Goal: Task Accomplishment & Management: Complete application form

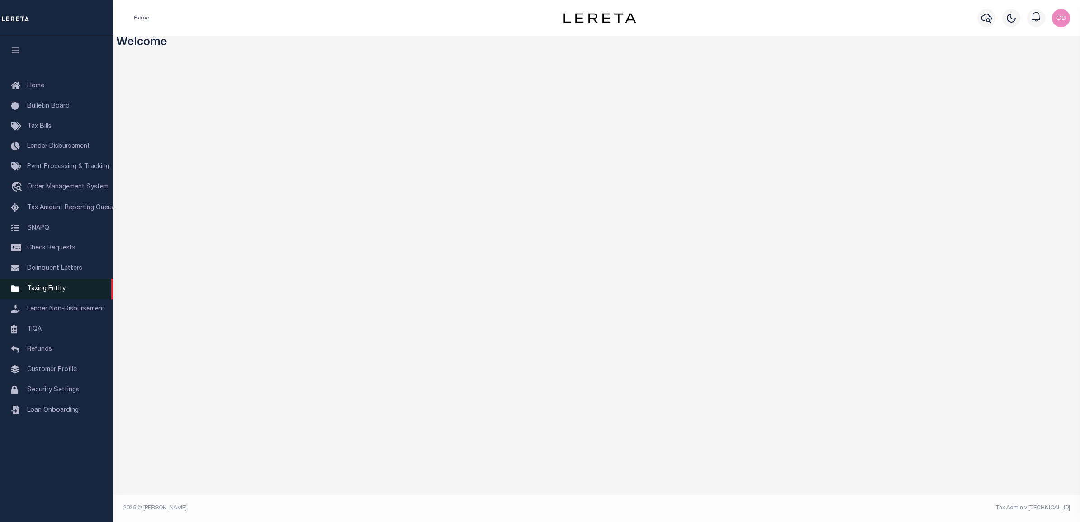
click at [45, 292] on span "Taxing Entity" at bounding box center [46, 288] width 38 height 6
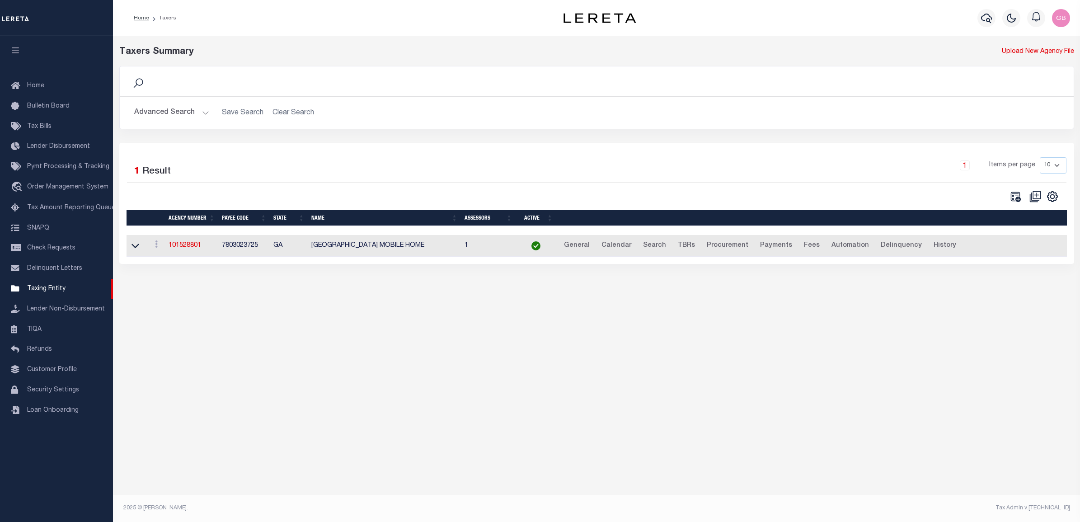
drag, startPoint x: 172, startPoint y: 109, endPoint x: 173, endPoint y: 116, distance: 6.8
click at [173, 109] on button "Advanced Search" at bounding box center [171, 113] width 75 height 18
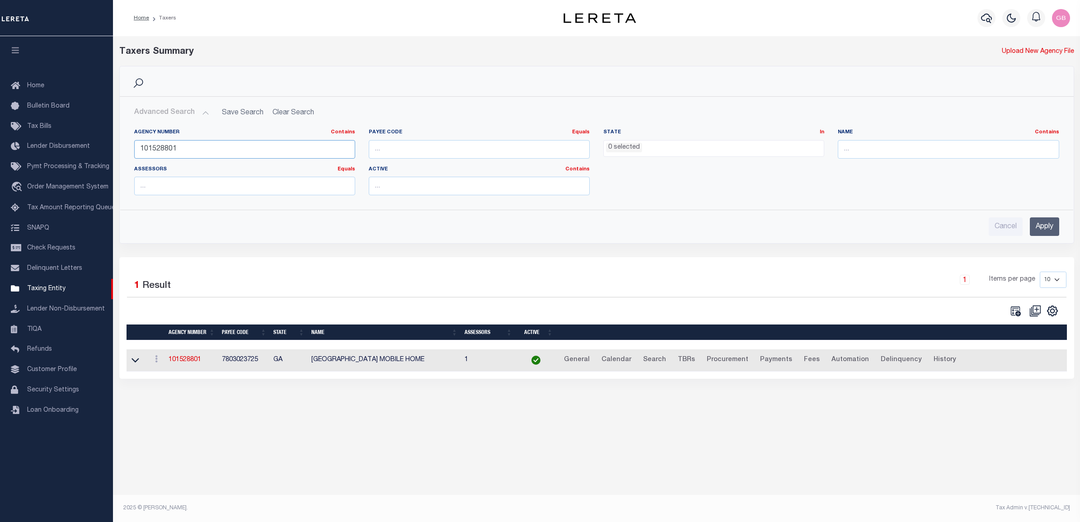
drag, startPoint x: 197, startPoint y: 148, endPoint x: 300, endPoint y: 131, distance: 105.2
click at [65, 152] on div "Home Taxers Profile" at bounding box center [540, 253] width 1080 height 506
type input "360150000"
click at [1044, 230] on input "Apply" at bounding box center [1044, 226] width 29 height 19
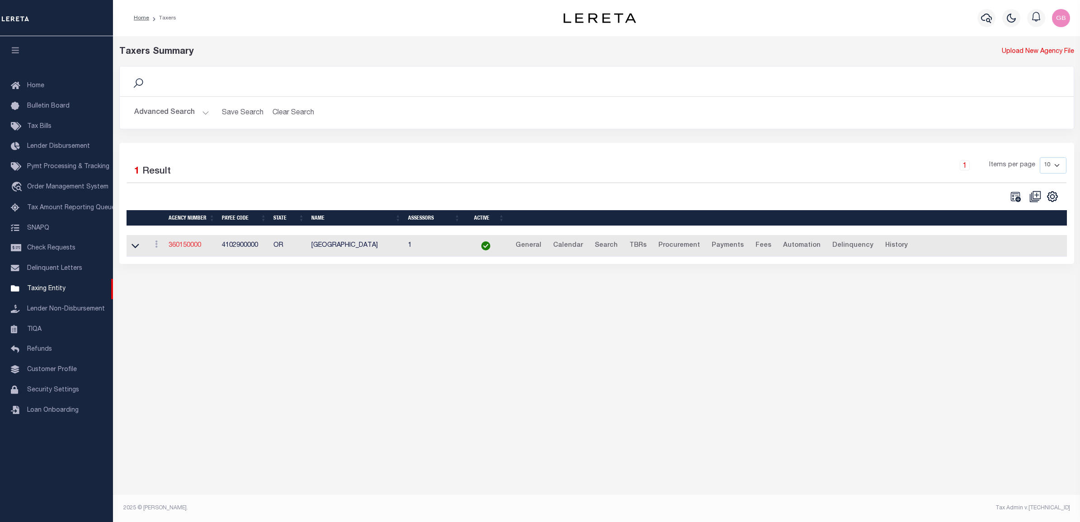
click at [187, 246] on link "360150000" at bounding box center [184, 245] width 33 height 6
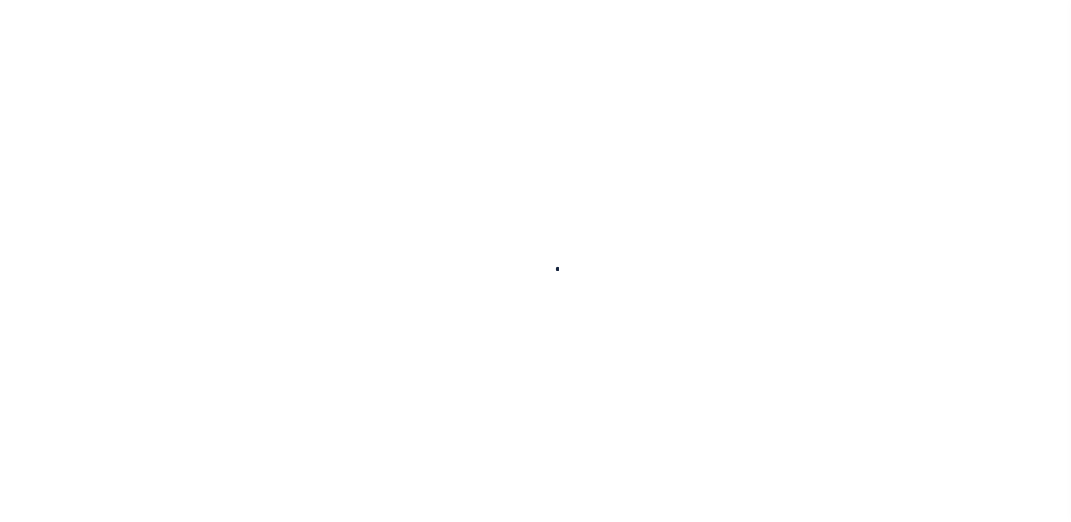
select select
checkbox input "false"
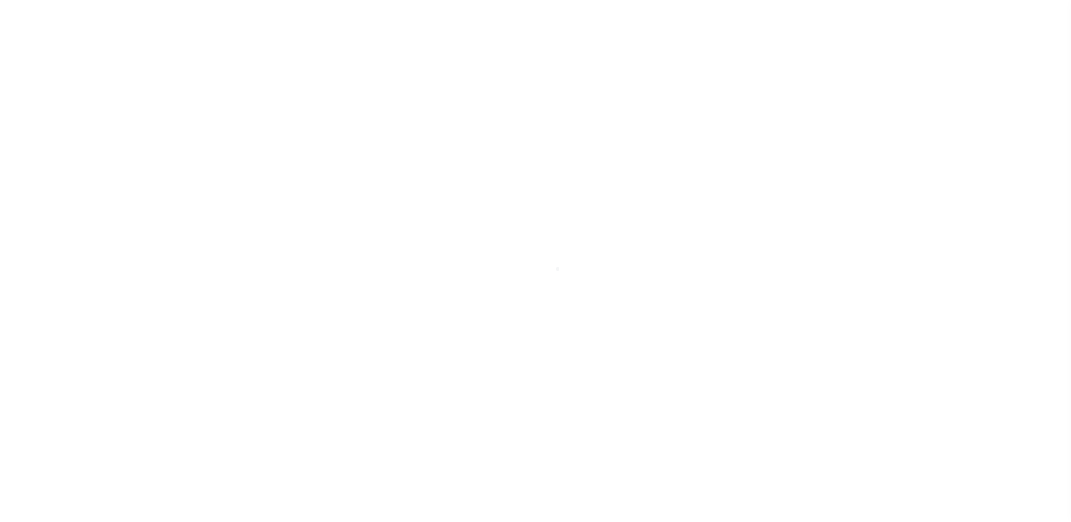
checkbox input "false"
type input "4102900000"
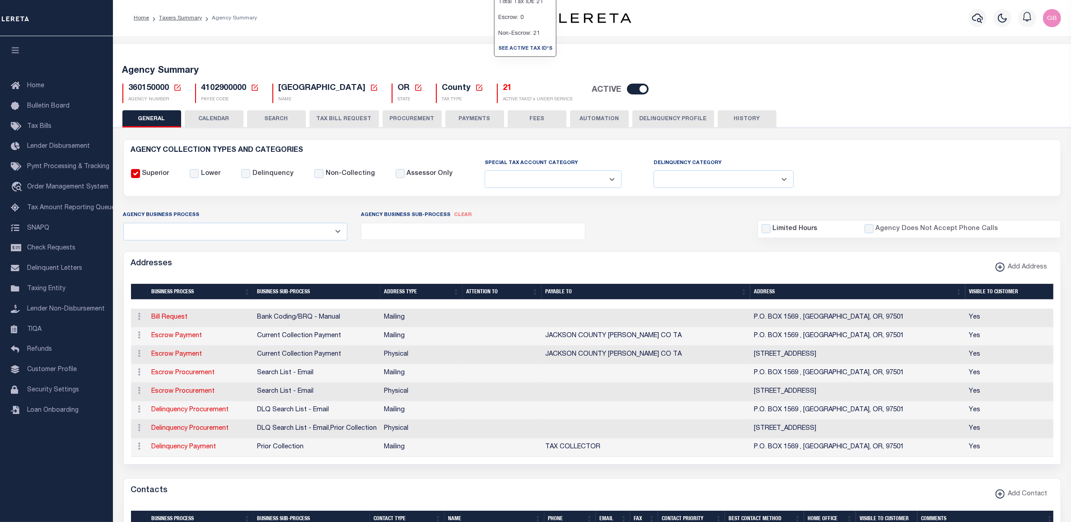
click at [503, 85] on h5 "21" at bounding box center [538, 89] width 70 height 10
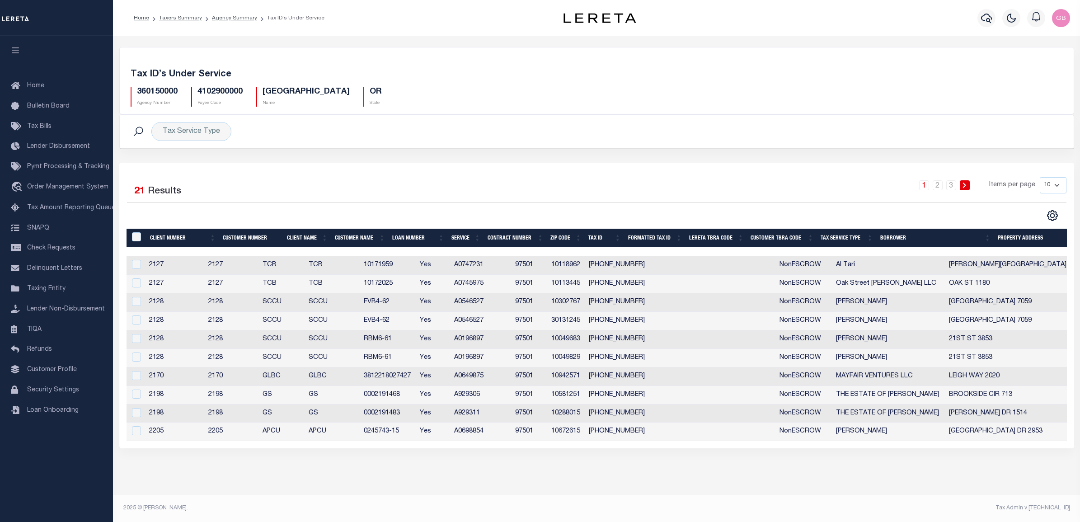
drag, startPoint x: 1054, startPoint y: 188, endPoint x: 1054, endPoint y: 195, distance: 6.8
click at [1054, 188] on select "10 25 50 100" at bounding box center [1052, 185] width 27 height 16
select select "100"
click at [1039, 178] on select "10 25 50 100" at bounding box center [1052, 185] width 27 height 16
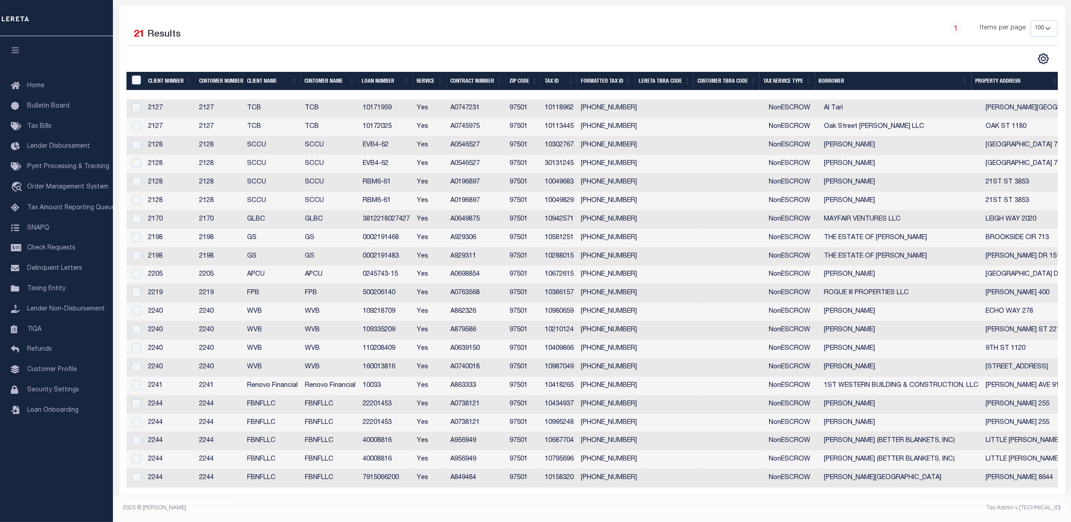
scroll to position [166, 0]
drag, startPoint x: 362, startPoint y: 269, endPoint x: 407, endPoint y: 267, distance: 45.6
click at [407, 267] on td "0245743-15" at bounding box center [386, 275] width 54 height 19
checkbox input "true"
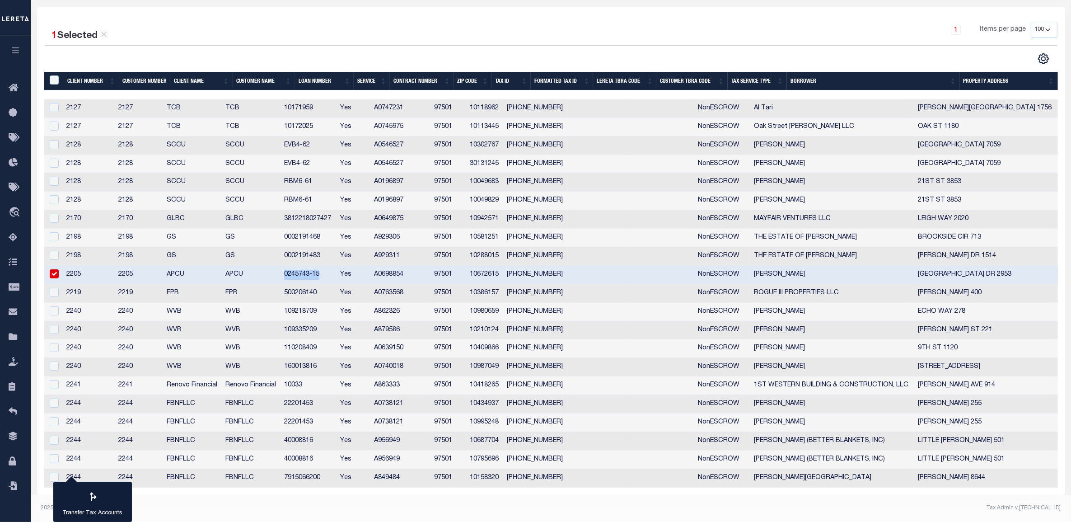
scroll to position [150, 0]
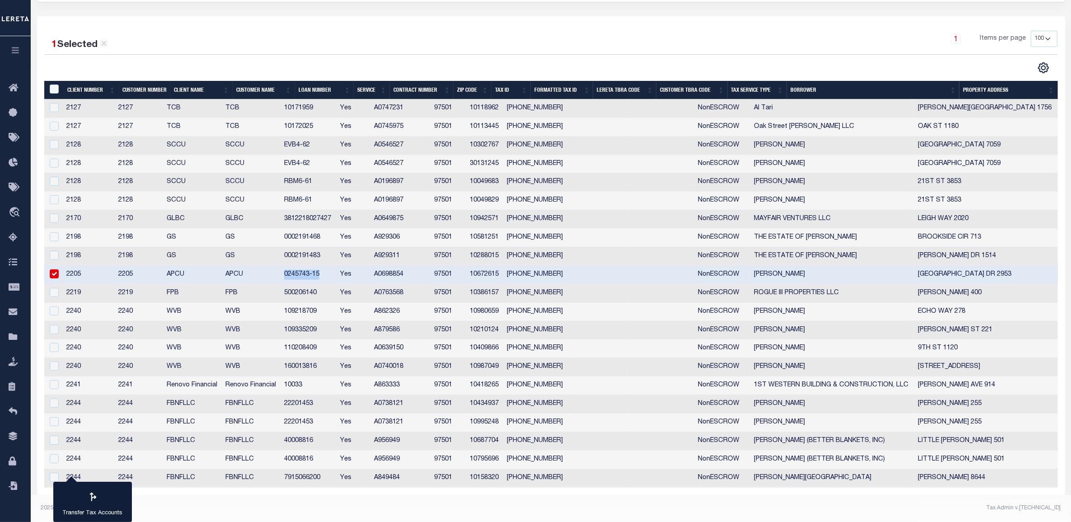
copy td "0245743-15"
click at [15, 209] on icon "travel_explore" at bounding box center [16, 213] width 14 height 12
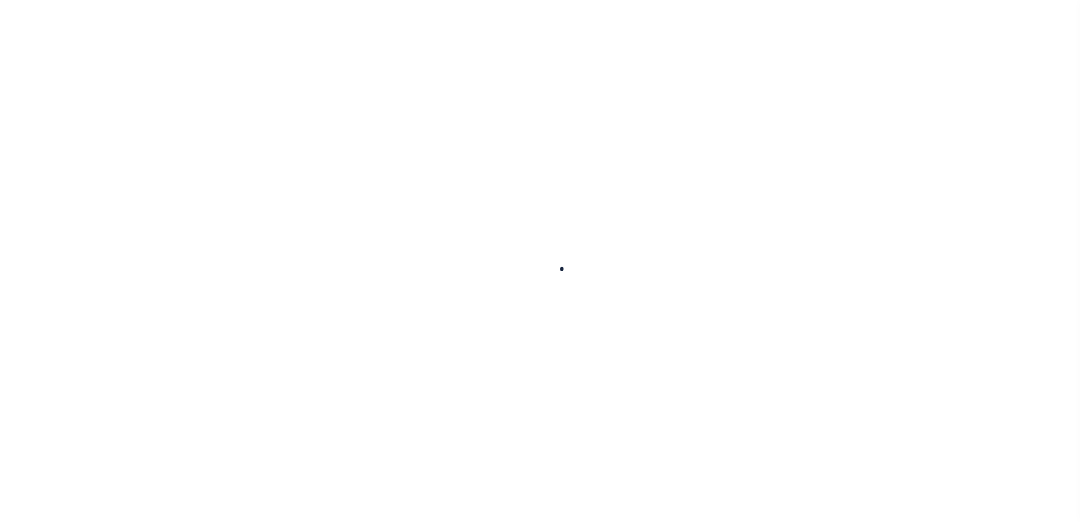
select select "200"
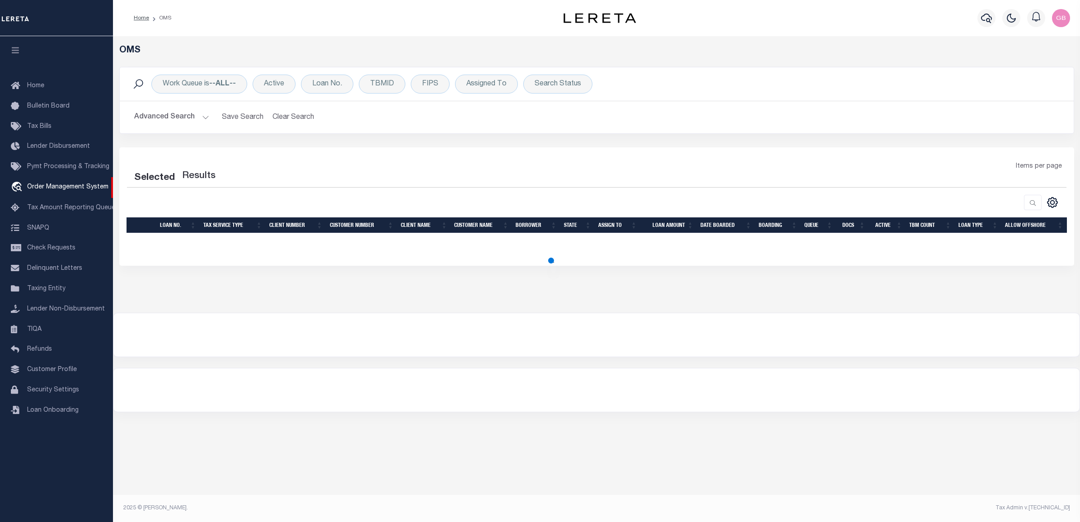
select select "200"
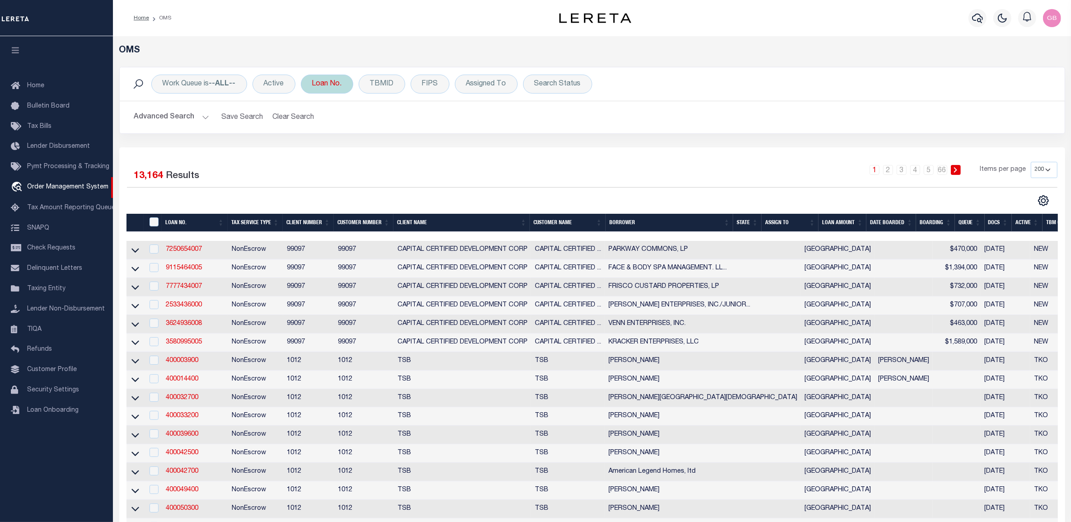
click at [318, 87] on div "Loan No." at bounding box center [327, 84] width 52 height 19
type input "0245743-15"
click at [436, 152] on input "Apply" at bounding box center [432, 147] width 27 height 15
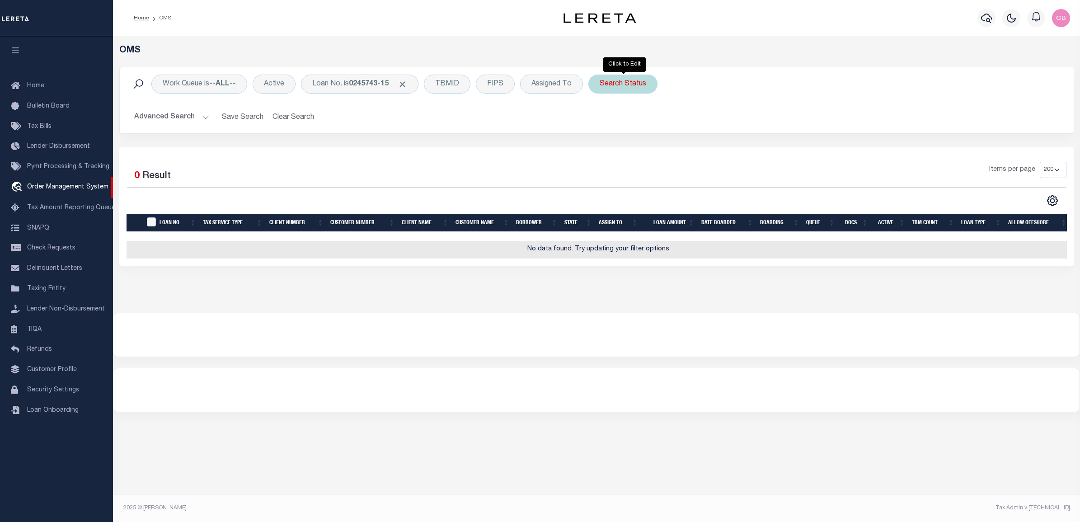
click at [617, 81] on div "Search Status" at bounding box center [622, 84] width 69 height 19
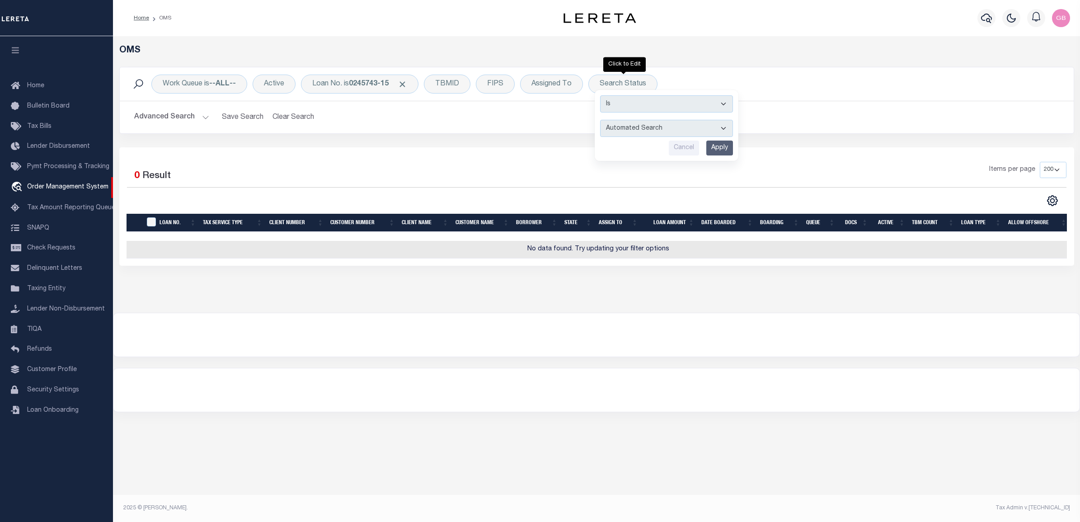
click at [691, 74] on div "Work Queue is --ALL-- Active Loan No. is 0245743-15 TBMID FIPS Assigned To Sear…" at bounding box center [597, 83] width 954 height 33
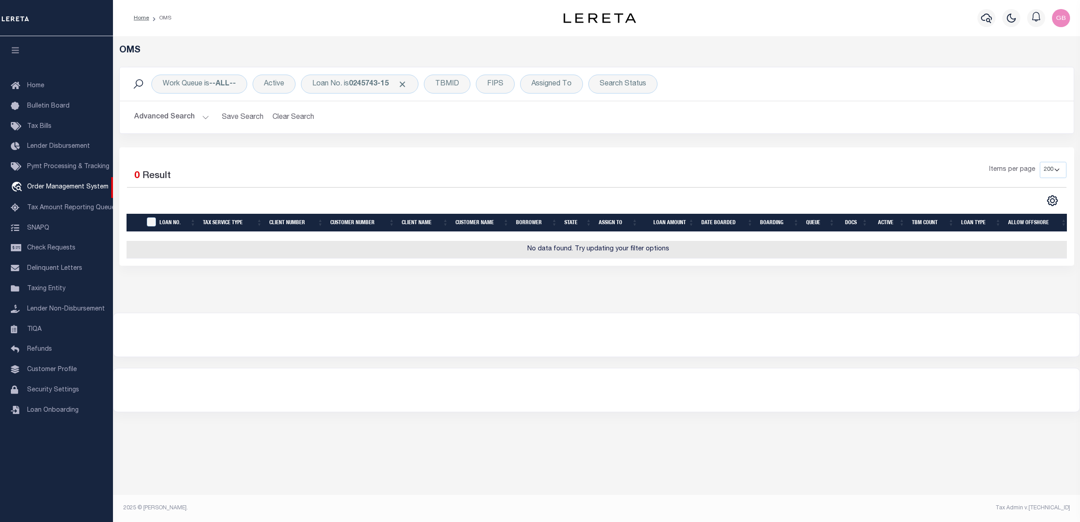
click at [178, 116] on button "Advanced Search" at bounding box center [171, 117] width 75 height 18
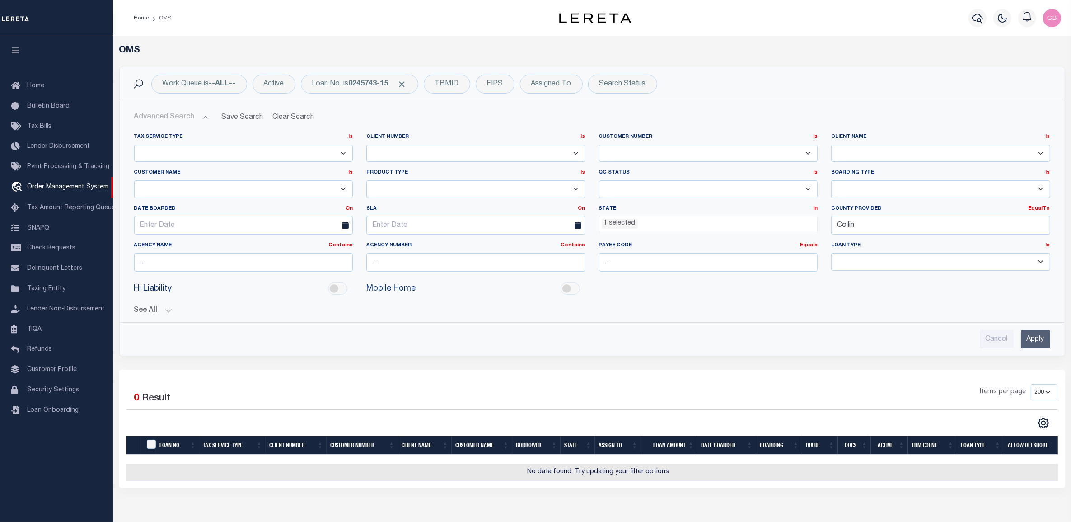
click at [696, 229] on ul "1 selected" at bounding box center [708, 222] width 218 height 12
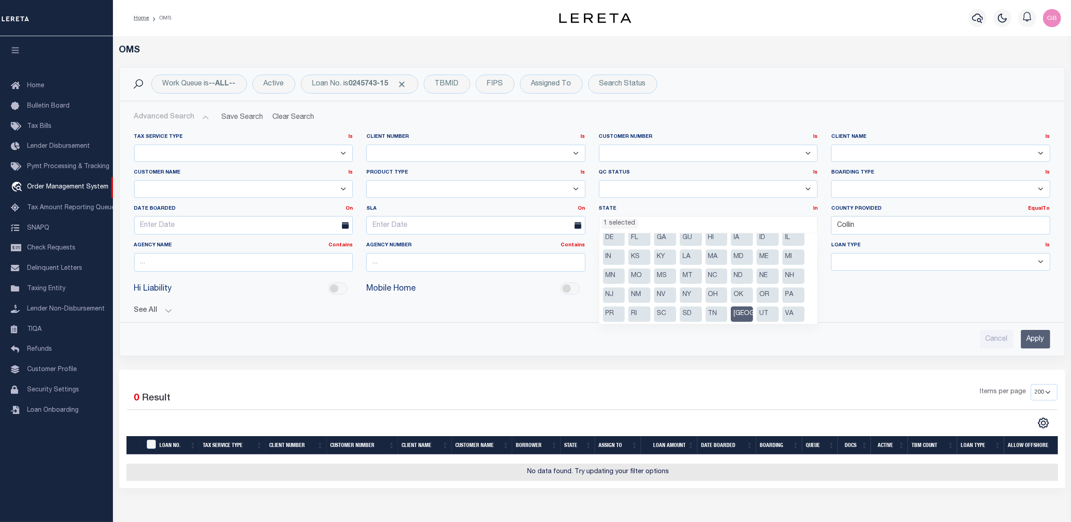
scroll to position [46, 0]
click at [746, 292] on li "[GEOGRAPHIC_DATA]" at bounding box center [742, 293] width 22 height 15
select select
click at [1037, 342] on input "Apply" at bounding box center [1035, 339] width 29 height 19
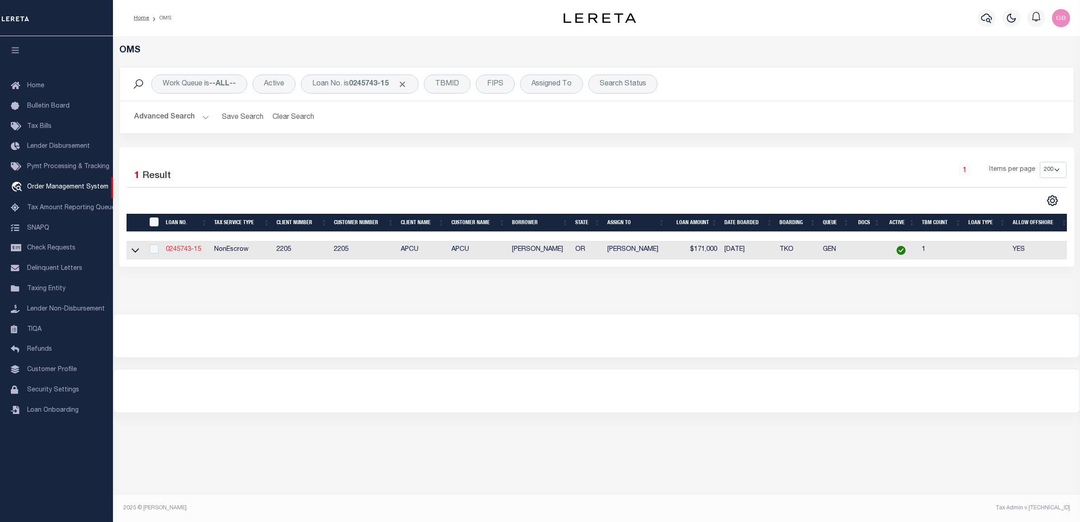
click at [188, 249] on link "0245743-15" at bounding box center [183, 249] width 35 height 6
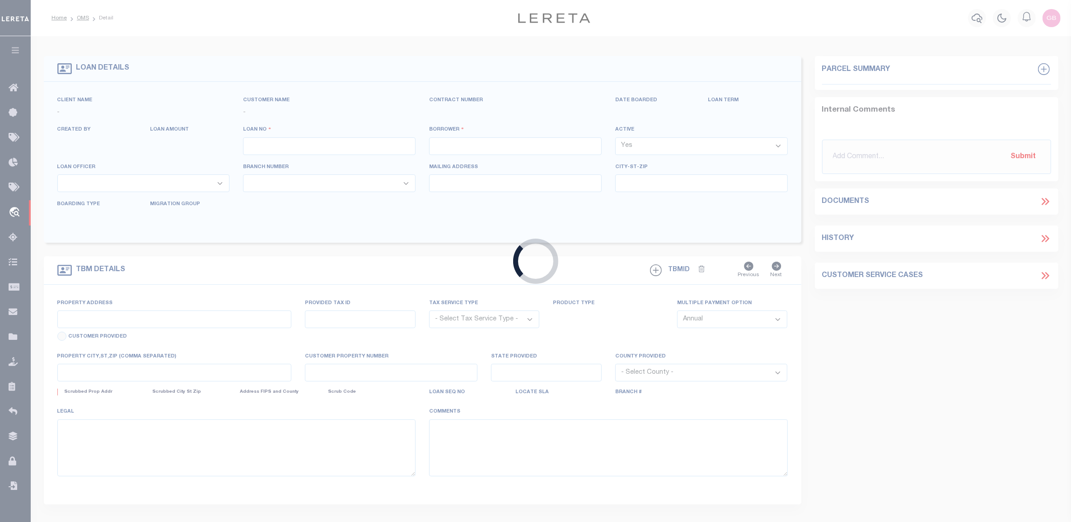
type input "0245743-15"
type input "LUCAS , RENEE"
select select
select select "NonEscrow"
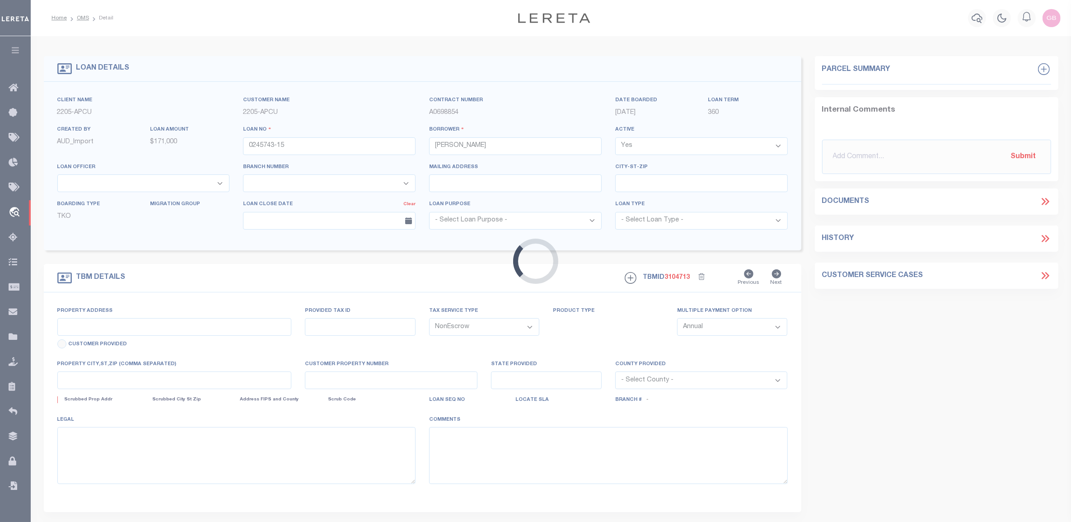
type input "2953 SPRING HILLS DR"
type input "10672615"
type input "MEDFORD OR 975045604"
type input "OR"
select select
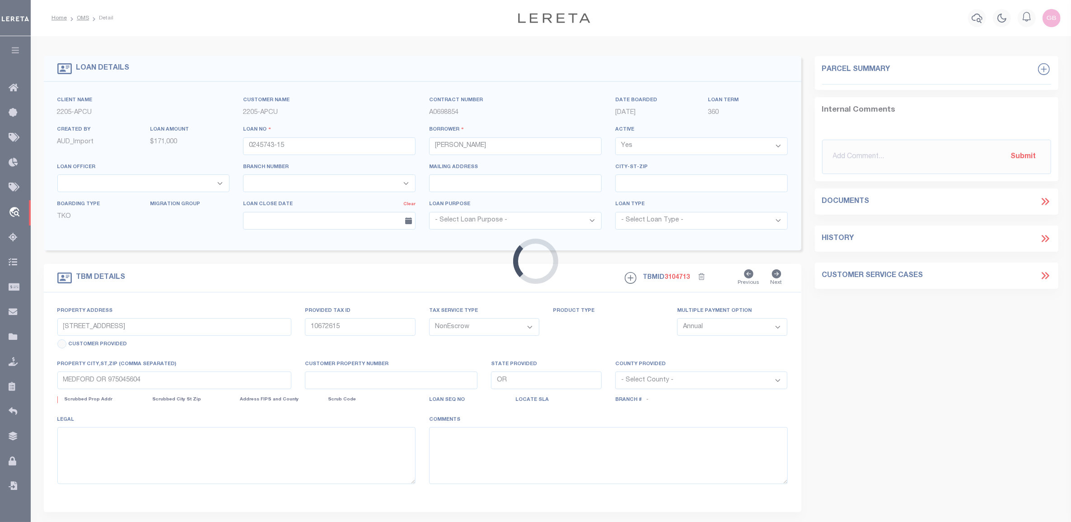
type textarea "Liability subject to parcel provided"
select select "3"
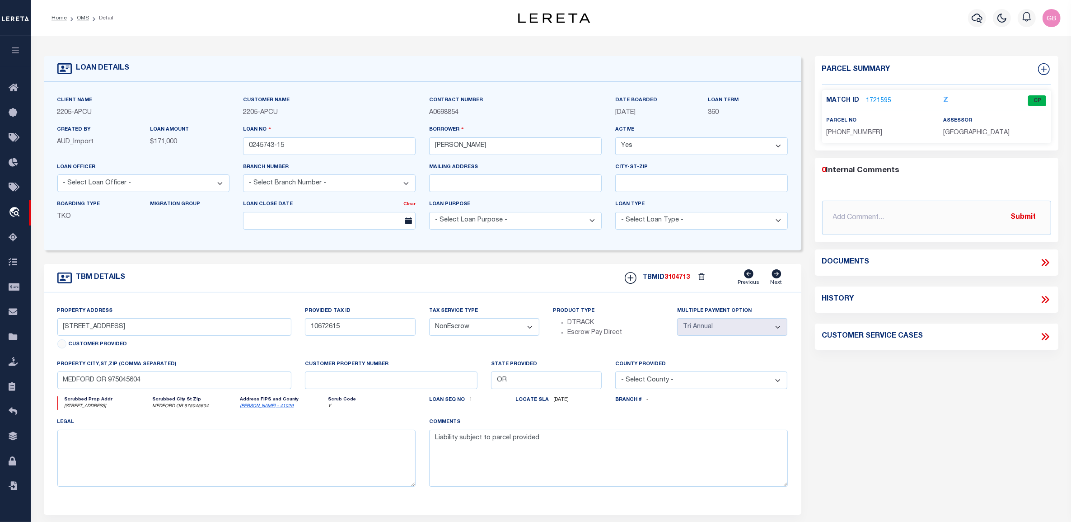
click at [881, 100] on link "1721595" at bounding box center [878, 100] width 25 height 9
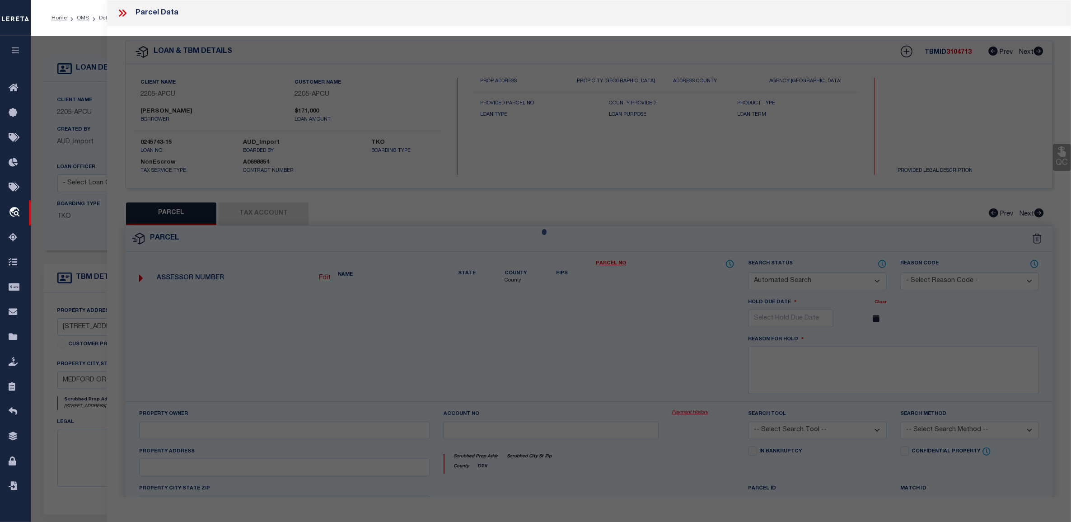
checkbox input "false"
select select "CP"
type input "LUCAS RENEE"
select select
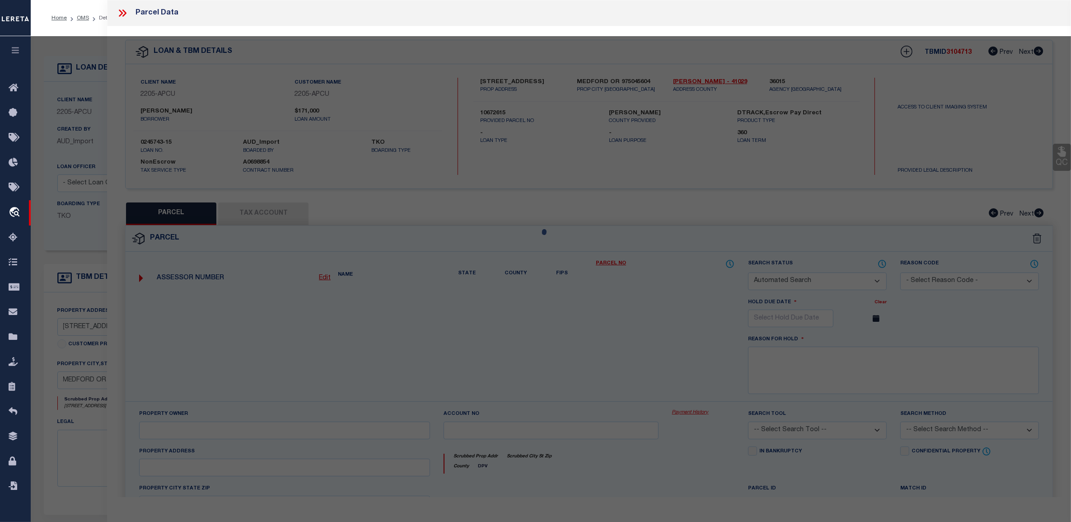
type input "2953 SPRING HILLS DR"
type input "MEDFORD OR, 975045604"
type textarea "Map & TaxLot 371W20AD 7303 pdf Tax Code 49-01 Acreage 0.22"
type textarea "Tax ID Special Project"
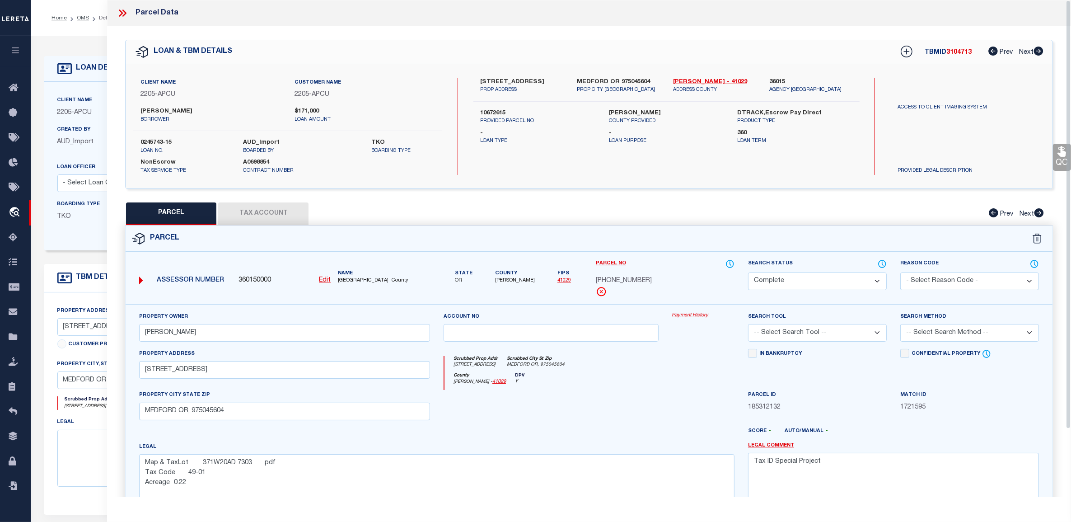
click at [123, 14] on icon at bounding box center [123, 13] width 12 height 12
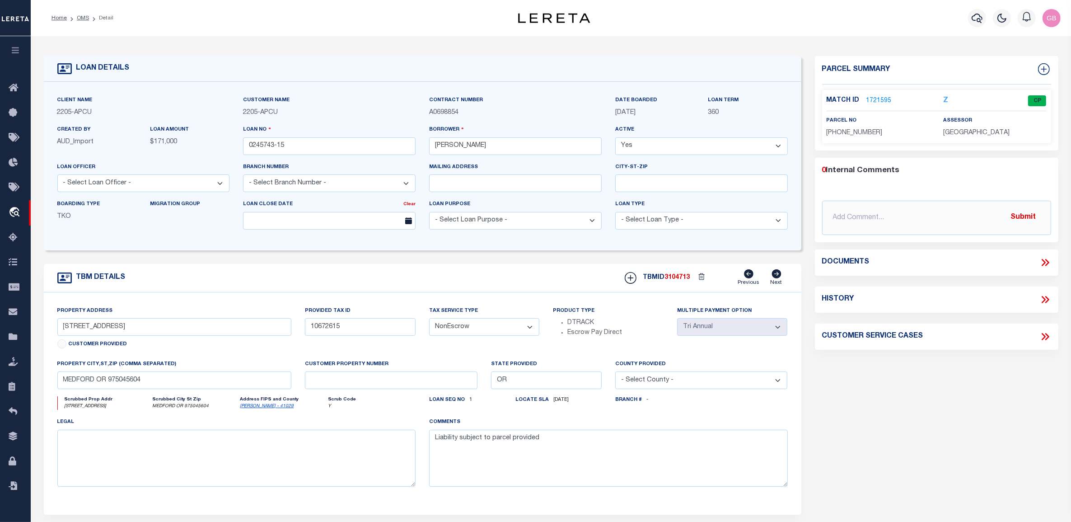
click at [486, 330] on select "- Select Tax Service Type - Escrow NonEscrow" at bounding box center [484, 327] width 110 height 18
select select "Escrow"
click at [429, 321] on select "- Select Tax Service Type - Escrow NonEscrow" at bounding box center [484, 327] width 110 height 18
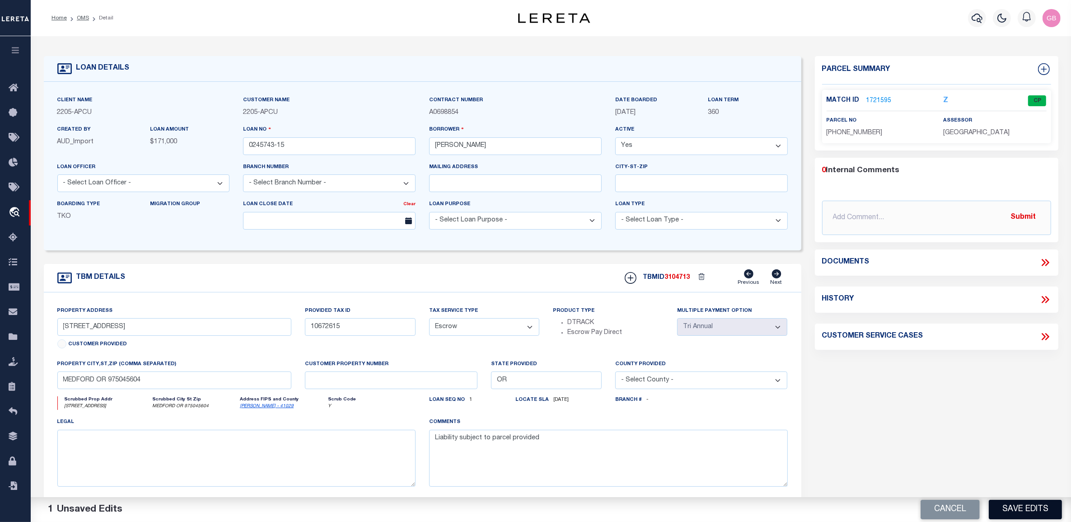
click at [1030, 510] on button "Save Edits" at bounding box center [1025, 509] width 73 height 19
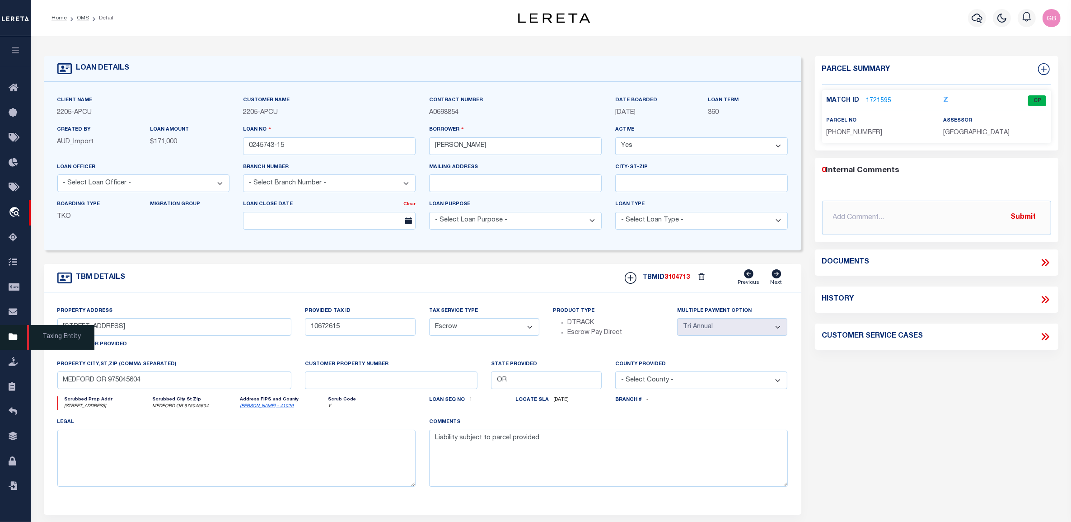
click at [11, 340] on icon at bounding box center [16, 337] width 14 height 11
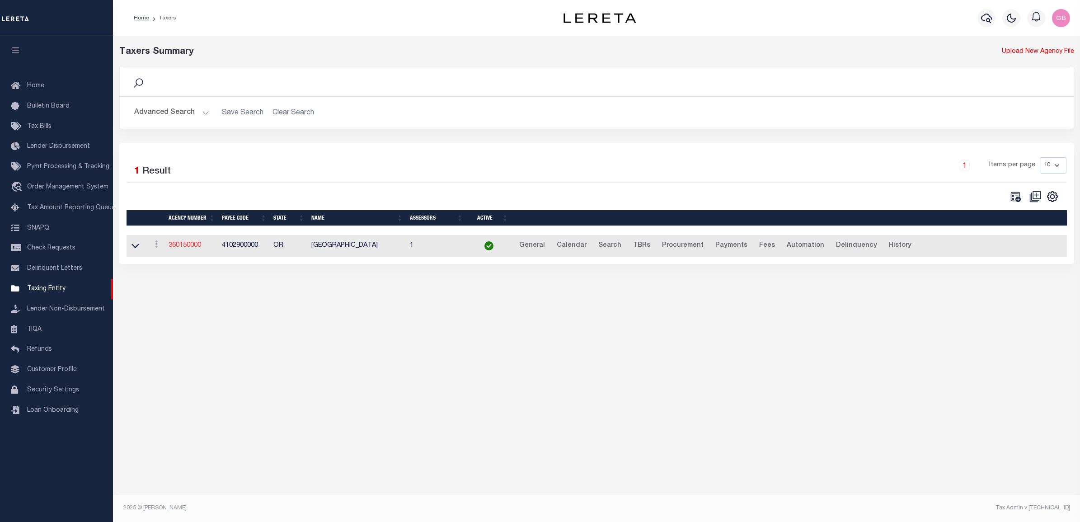
click at [188, 247] on link "360150000" at bounding box center [184, 245] width 33 height 6
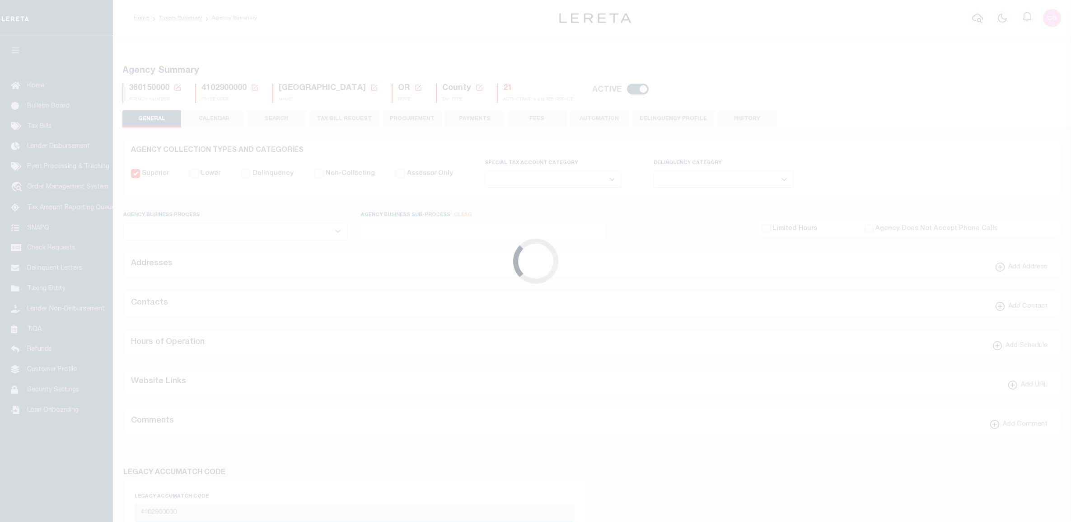
select select
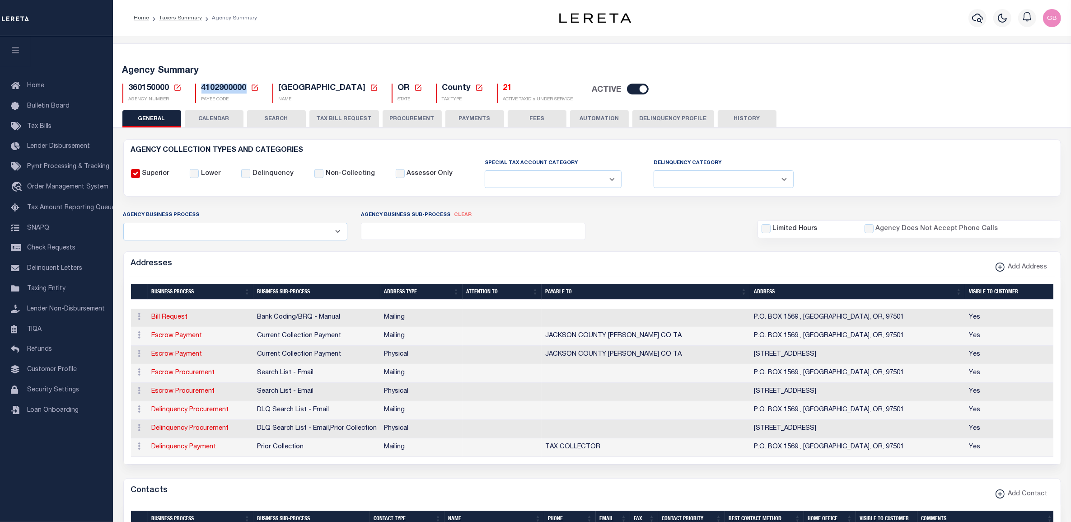
drag, startPoint x: 199, startPoint y: 91, endPoint x: 245, endPoint y: 89, distance: 45.7
click at [245, 89] on div "4102900000 Payee Code Cancel Ok PAYEE CODE" at bounding box center [227, 93] width 64 height 19
copy span "4102900000"
click at [338, 121] on button "TAX BILL REQUEST" at bounding box center [344, 118] width 70 height 17
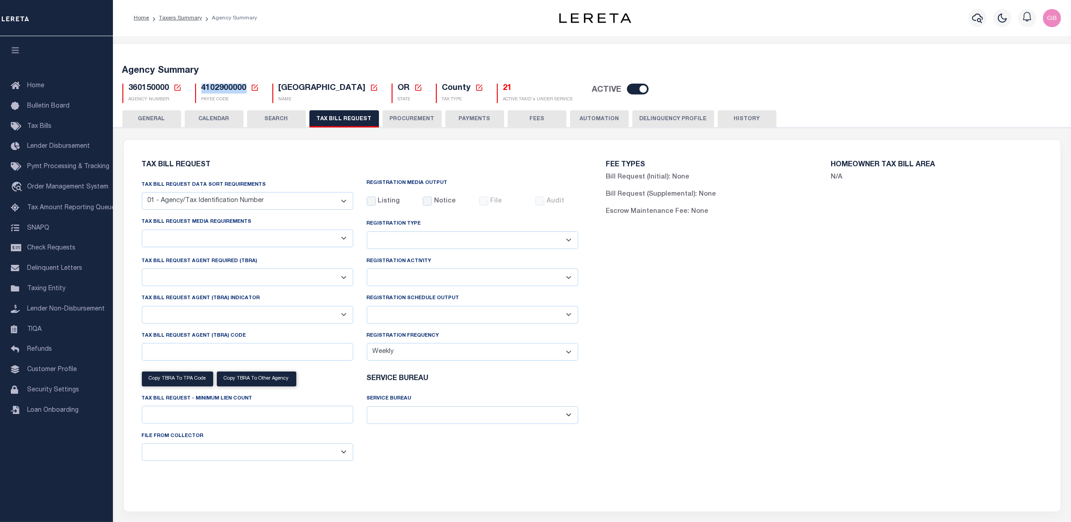
checkbox input "false"
select select "22"
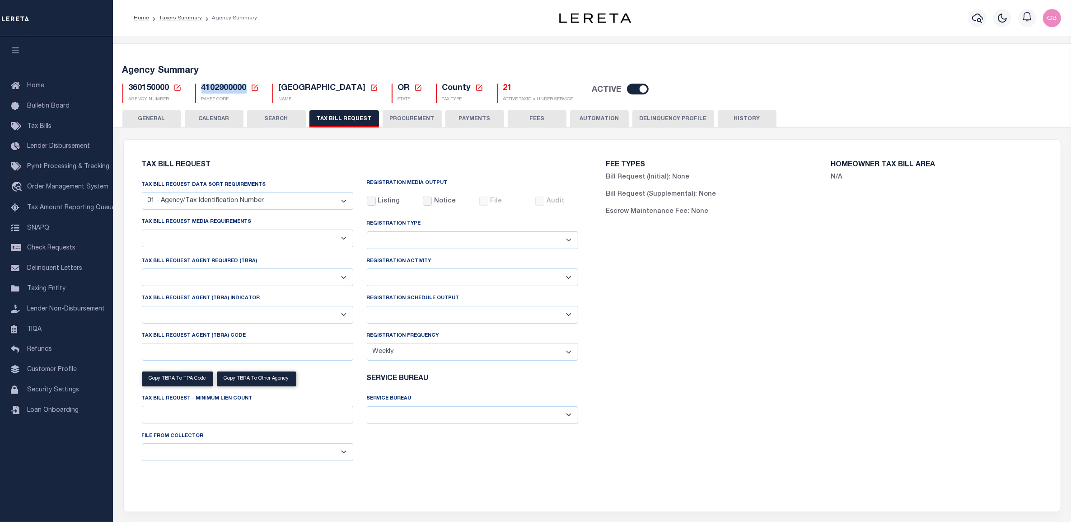
select select "true"
select select "9"
type input "LTS"
select select
type input "1"
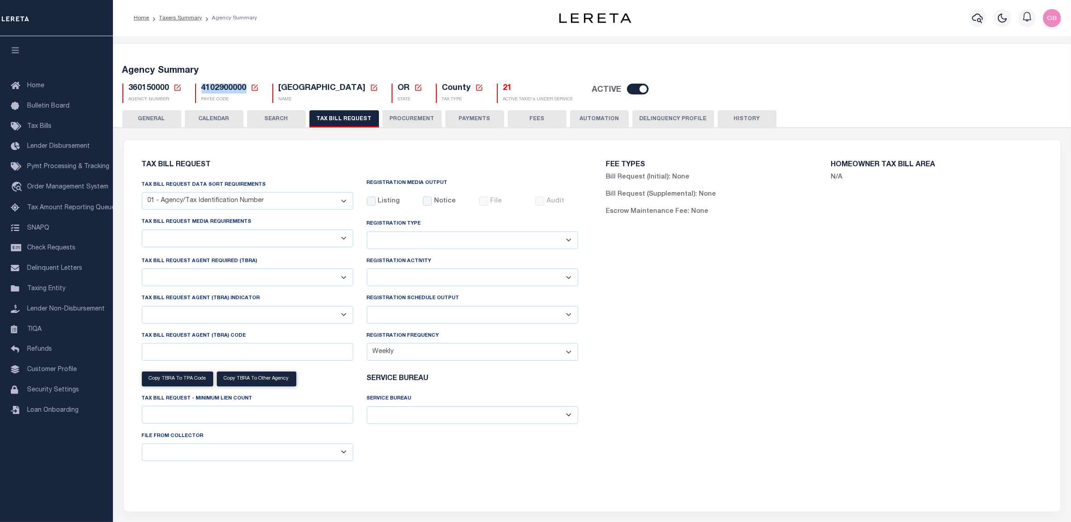
select select "4100743000"
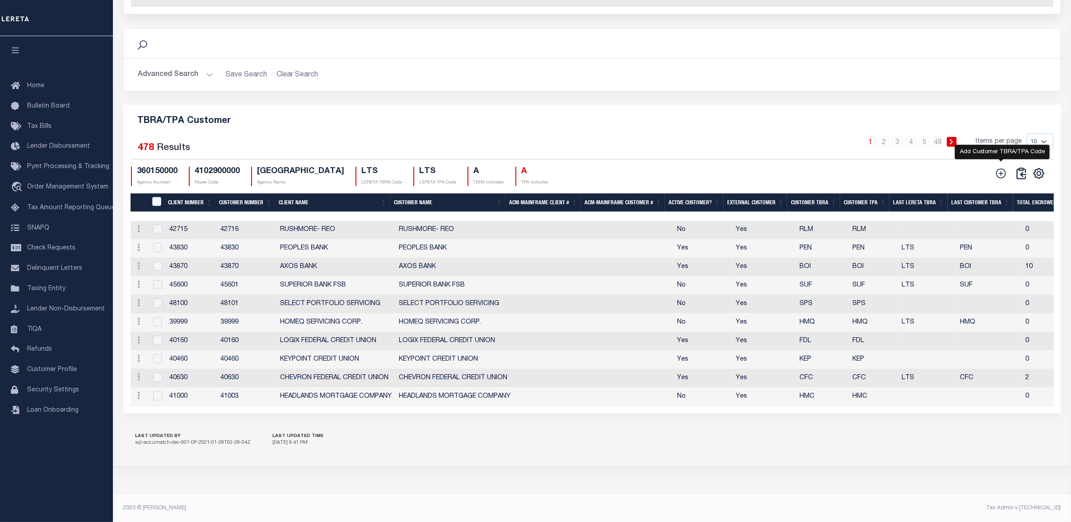
click at [1002, 177] on icon at bounding box center [1002, 173] width 10 height 10
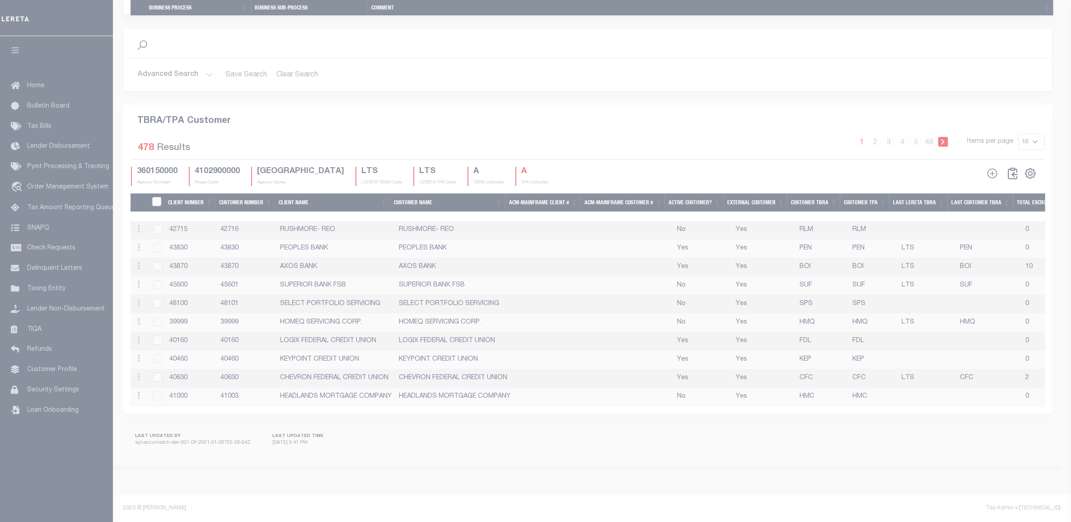
scroll to position [972, 0]
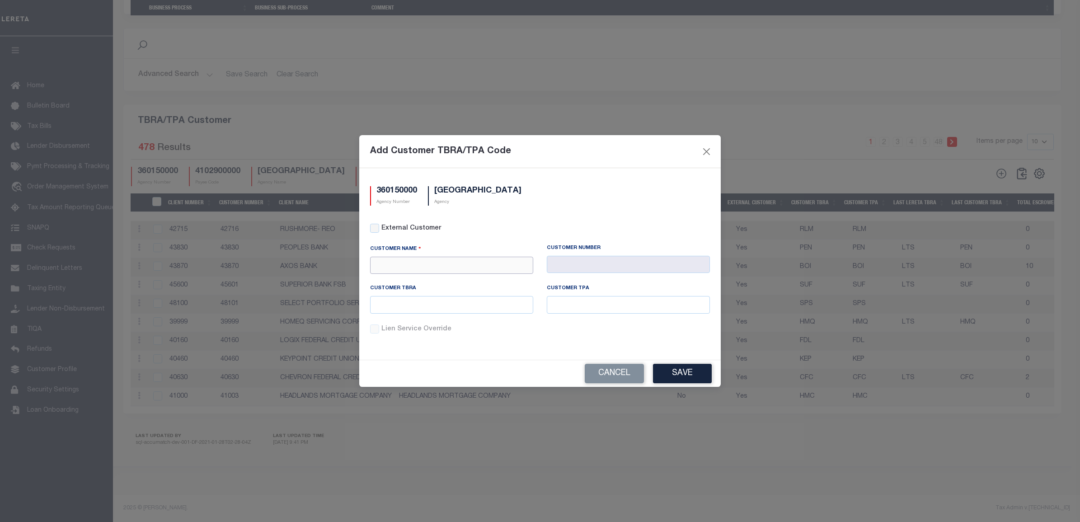
click at [432, 261] on input "text" at bounding box center [451, 266] width 163 height 18
click at [431, 280] on div "APCU" at bounding box center [451, 287] width 162 height 14
type input "APCU"
type input "2205"
type input "APCU"
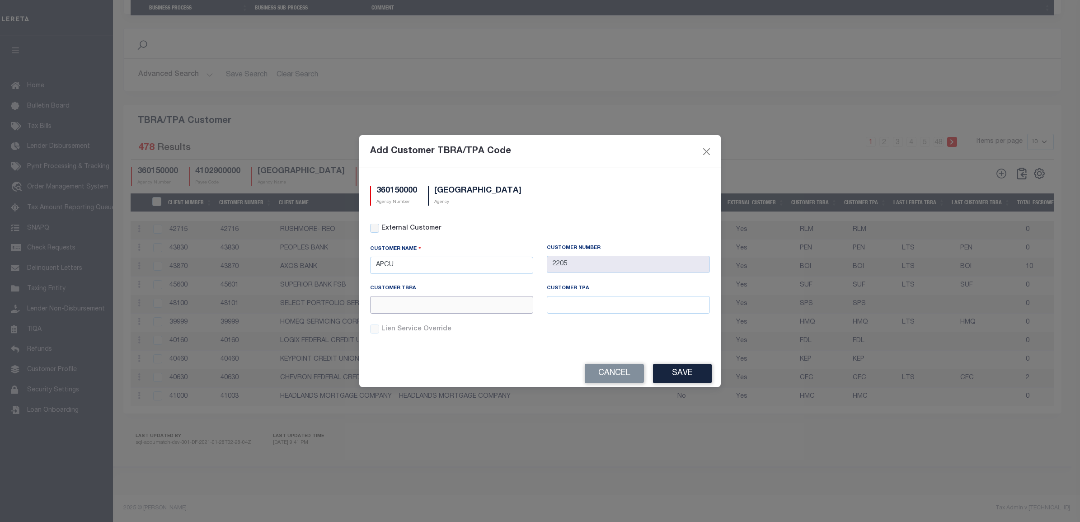
click at [489, 304] on input "text" at bounding box center [451, 305] width 163 height 18
type input "6000075770"
click at [574, 304] on input "text" at bounding box center [628, 305] width 163 height 18
click at [477, 305] on input "6000075770" at bounding box center [451, 305] width 163 height 18
drag, startPoint x: 452, startPoint y: 303, endPoint x: 343, endPoint y: 300, distance: 108.9
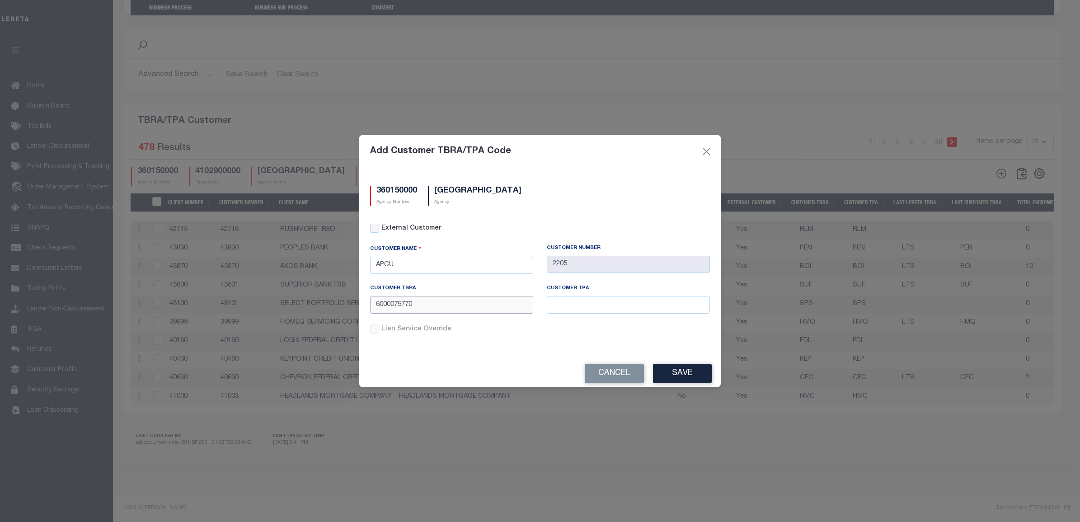
click at [343, 300] on div "Add Customer TBRA/TPA Code 360150000 Agency Number JACKSON COUNTY Agency Extern…" at bounding box center [540, 261] width 1080 height 522
click at [601, 303] on input "text" at bounding box center [628, 305] width 163 height 18
paste input "6000075770"
type input "6000075770"
click at [680, 374] on button "Save" at bounding box center [682, 373] width 59 height 19
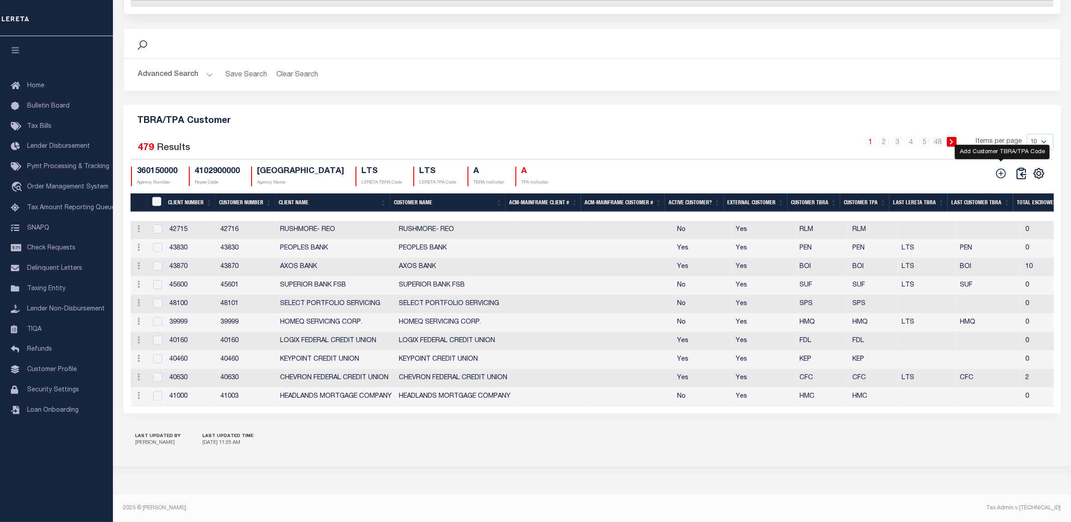
click at [1005, 177] on icon at bounding box center [1001, 174] width 12 height 12
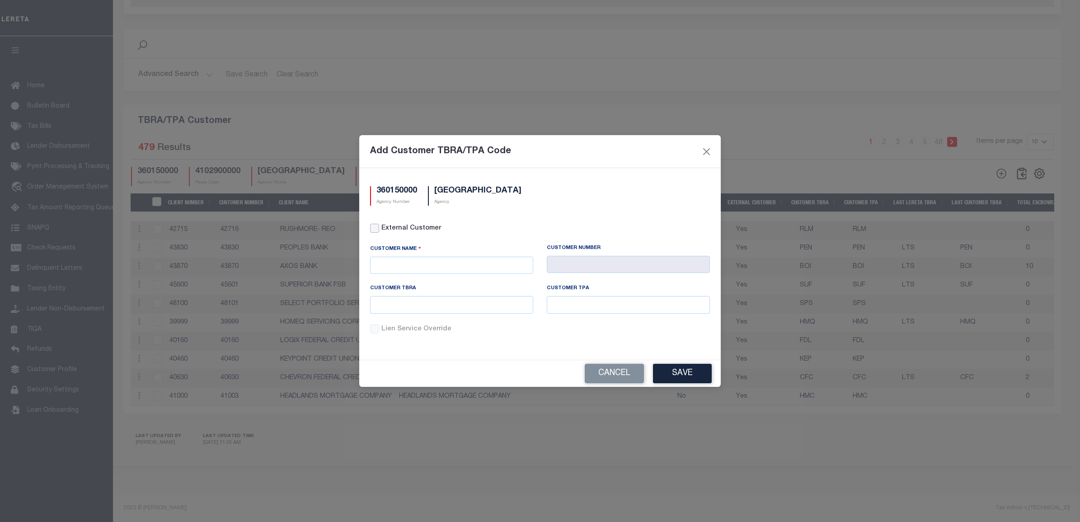
click at [374, 227] on input "External Customer" at bounding box center [374, 228] width 9 height 9
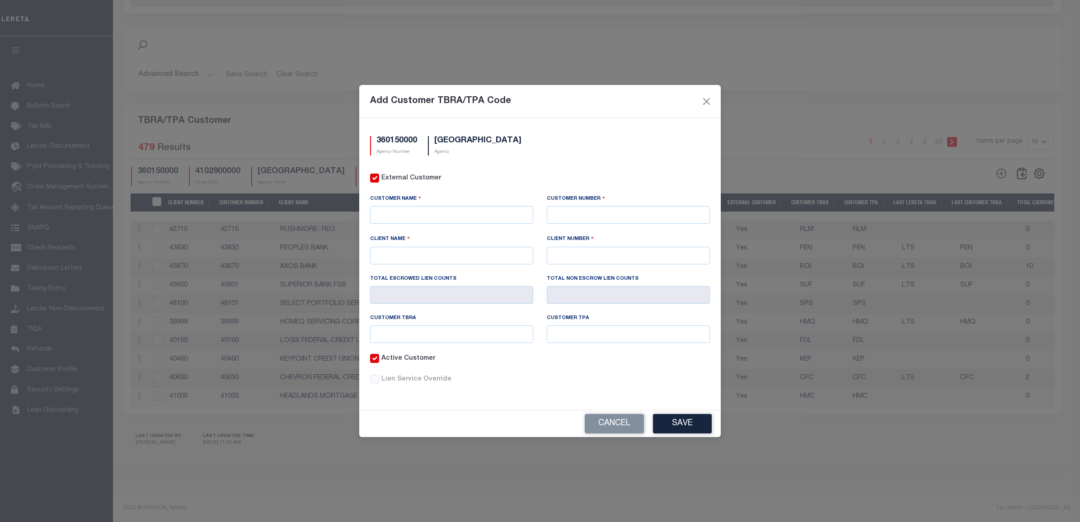
click at [375, 178] on input "External Customer" at bounding box center [374, 177] width 9 height 9
checkbox input "false"
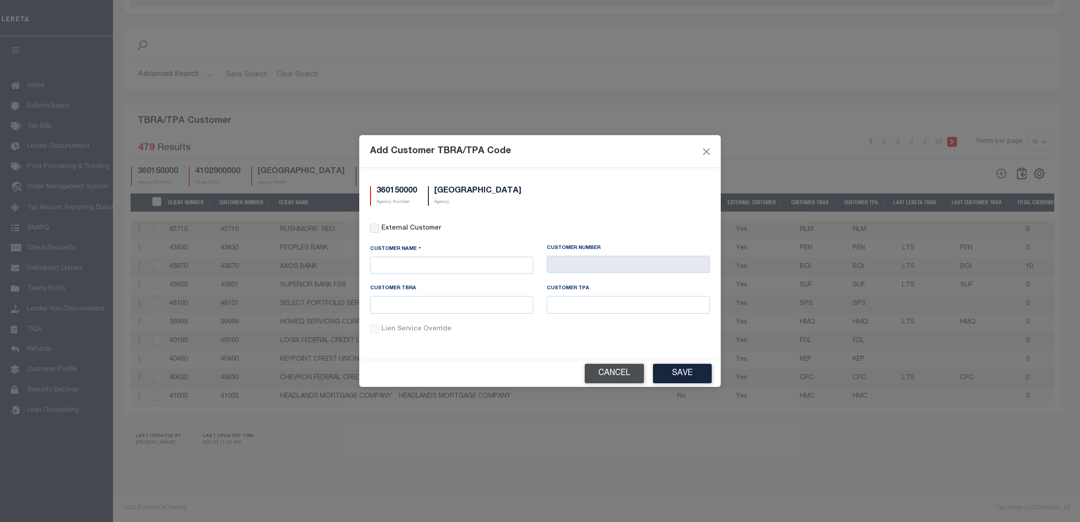
click at [620, 370] on button "Cancel" at bounding box center [614, 373] width 59 height 19
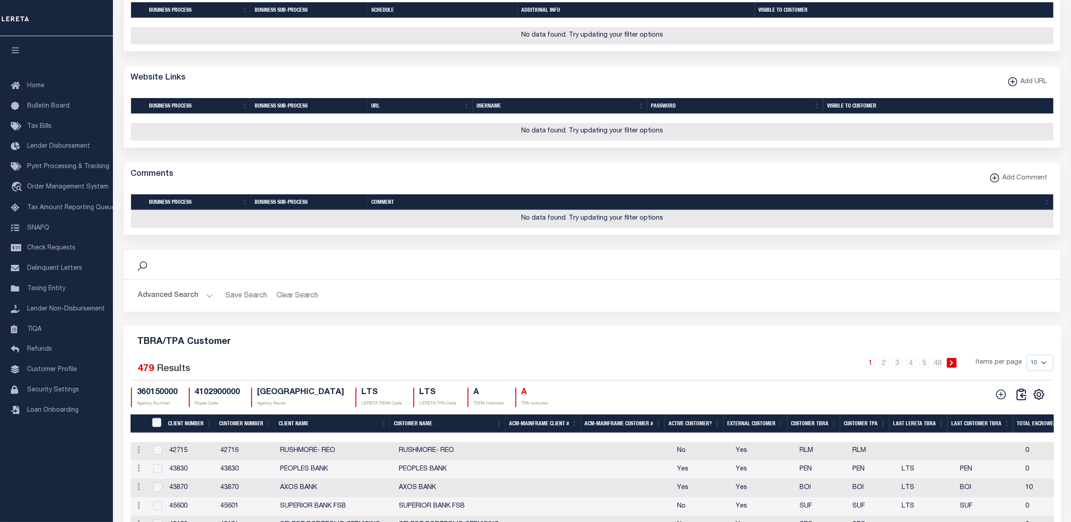
scroll to position [916, 0]
